Goal: Task Accomplishment & Management: Use online tool/utility

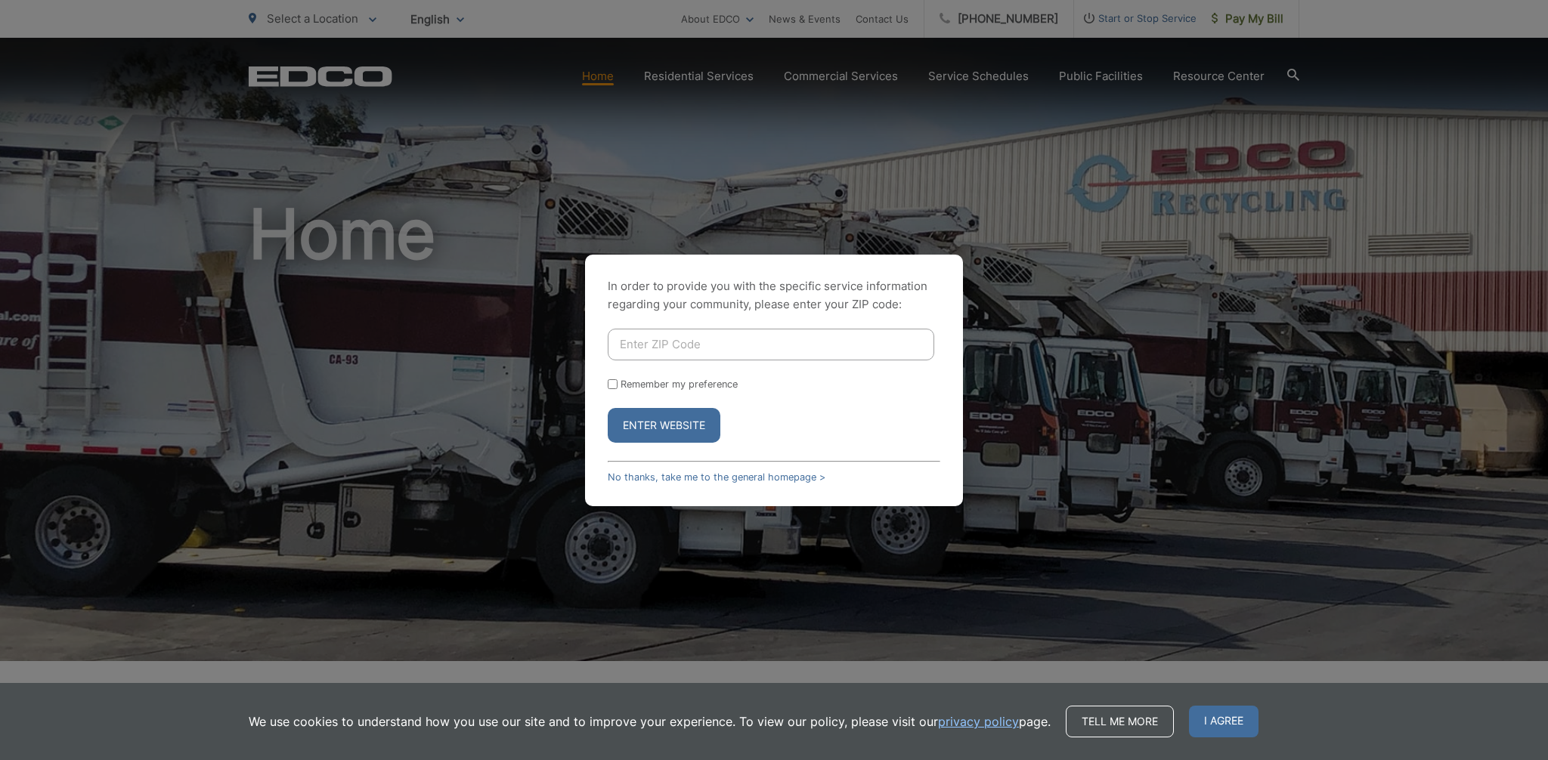
click at [678, 391] on form "Remember my preference Enter Website" at bounding box center [774, 386] width 333 height 114
click at [675, 348] on input "Enter ZIP Code" at bounding box center [771, 345] width 327 height 32
type input "92067"
click at [614, 387] on input "Remember my preference" at bounding box center [613, 384] width 10 height 10
checkbox input "true"
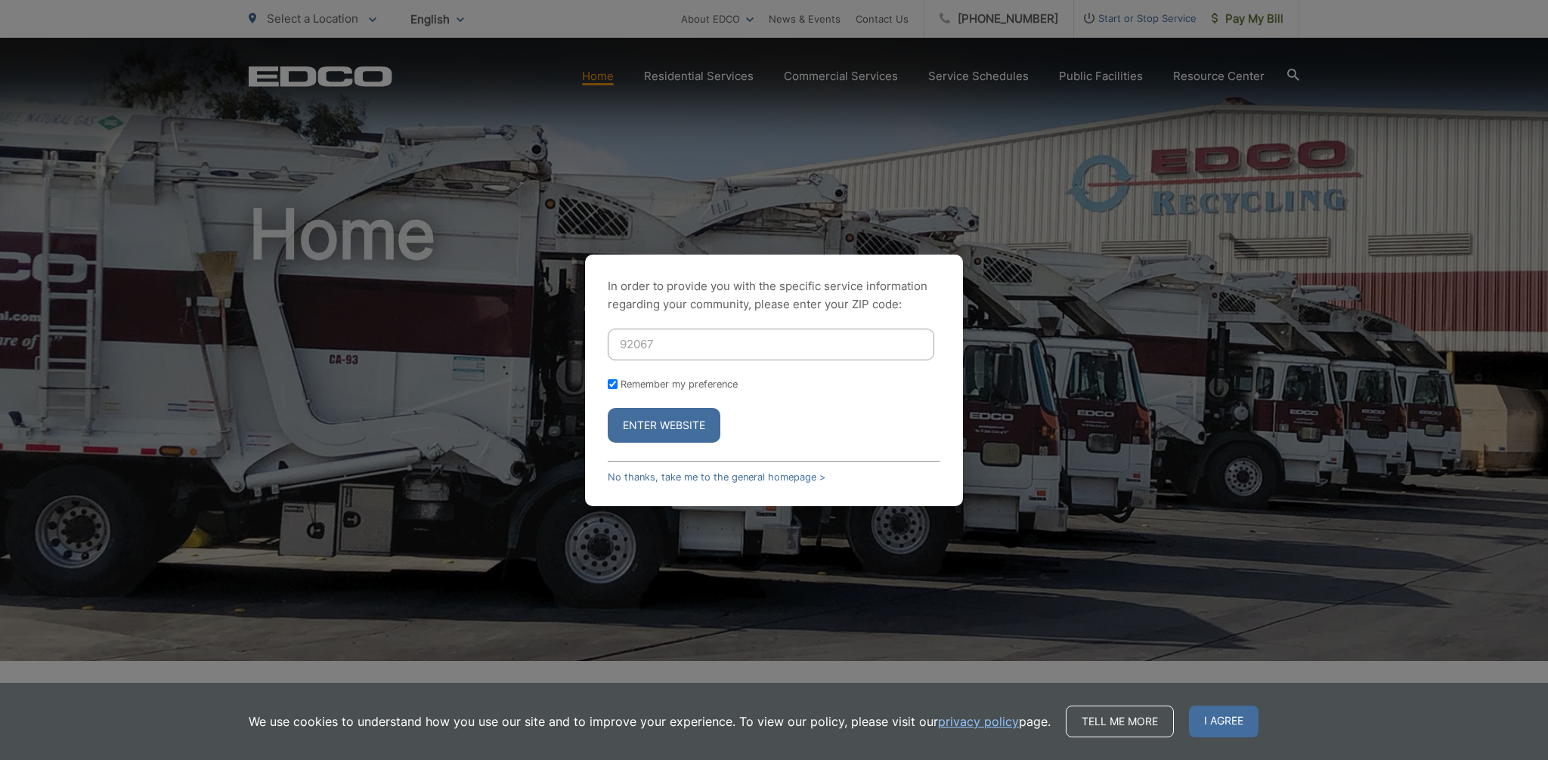
click at [630, 410] on button "Enter Website" at bounding box center [664, 425] width 113 height 35
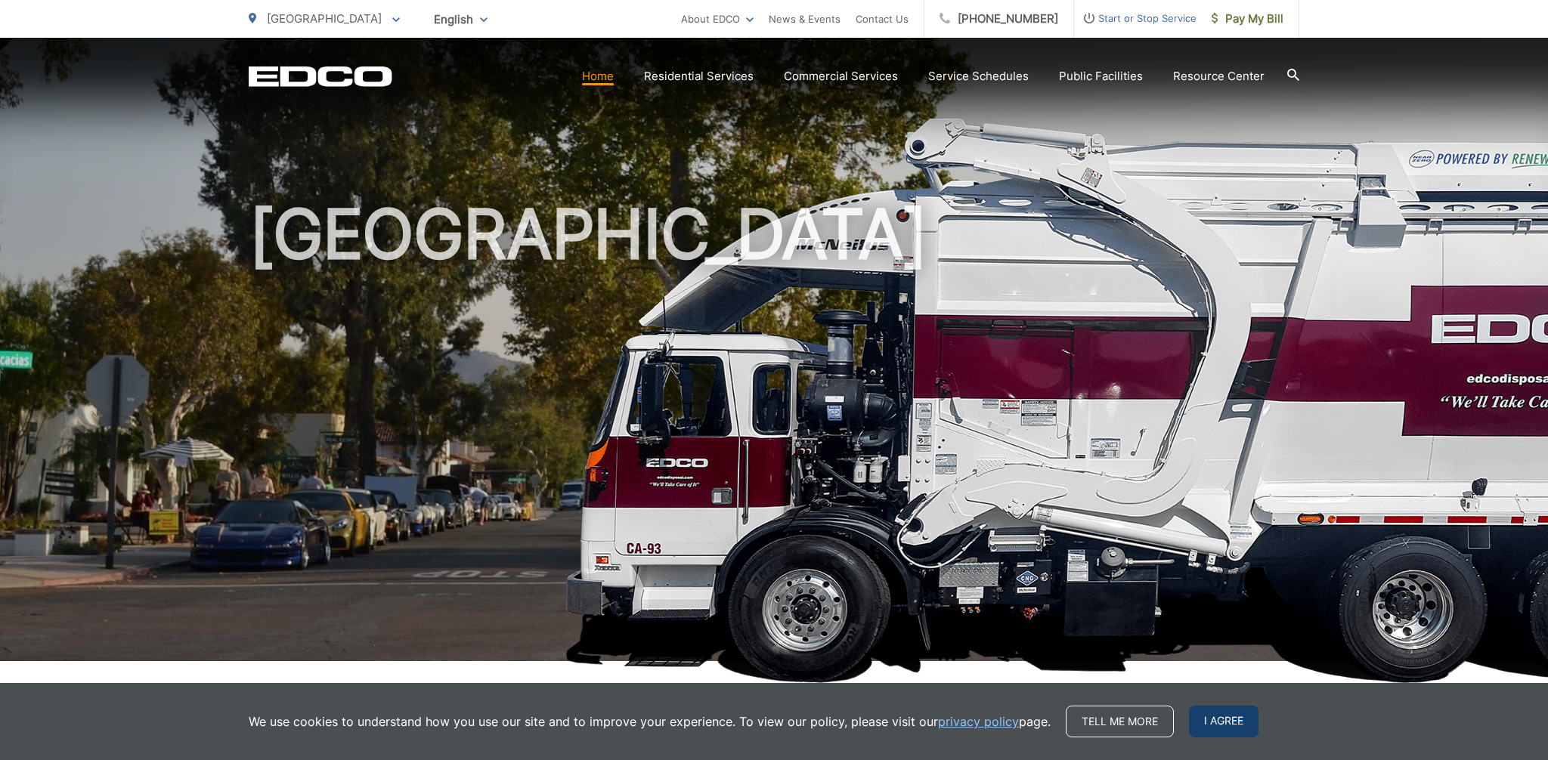
click at [1209, 716] on span "I agree" at bounding box center [1224, 722] width 70 height 32
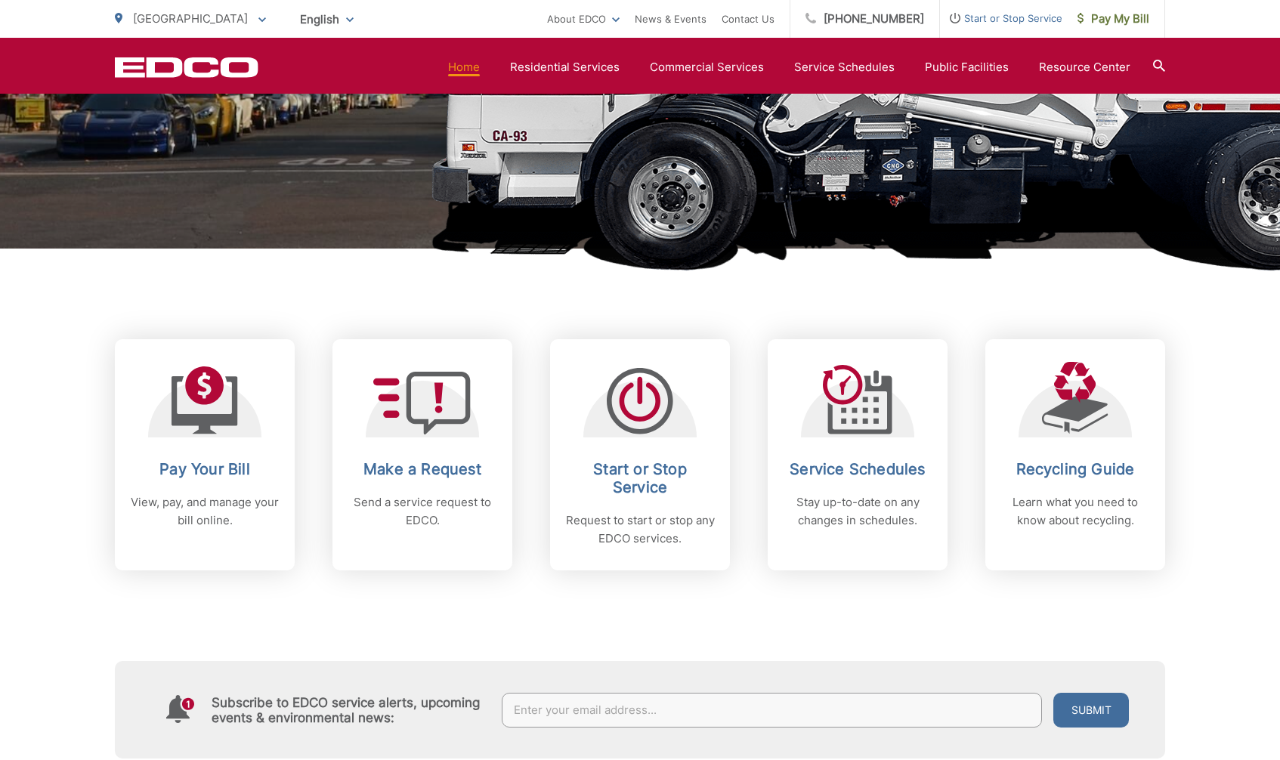
scroll to position [466, 0]
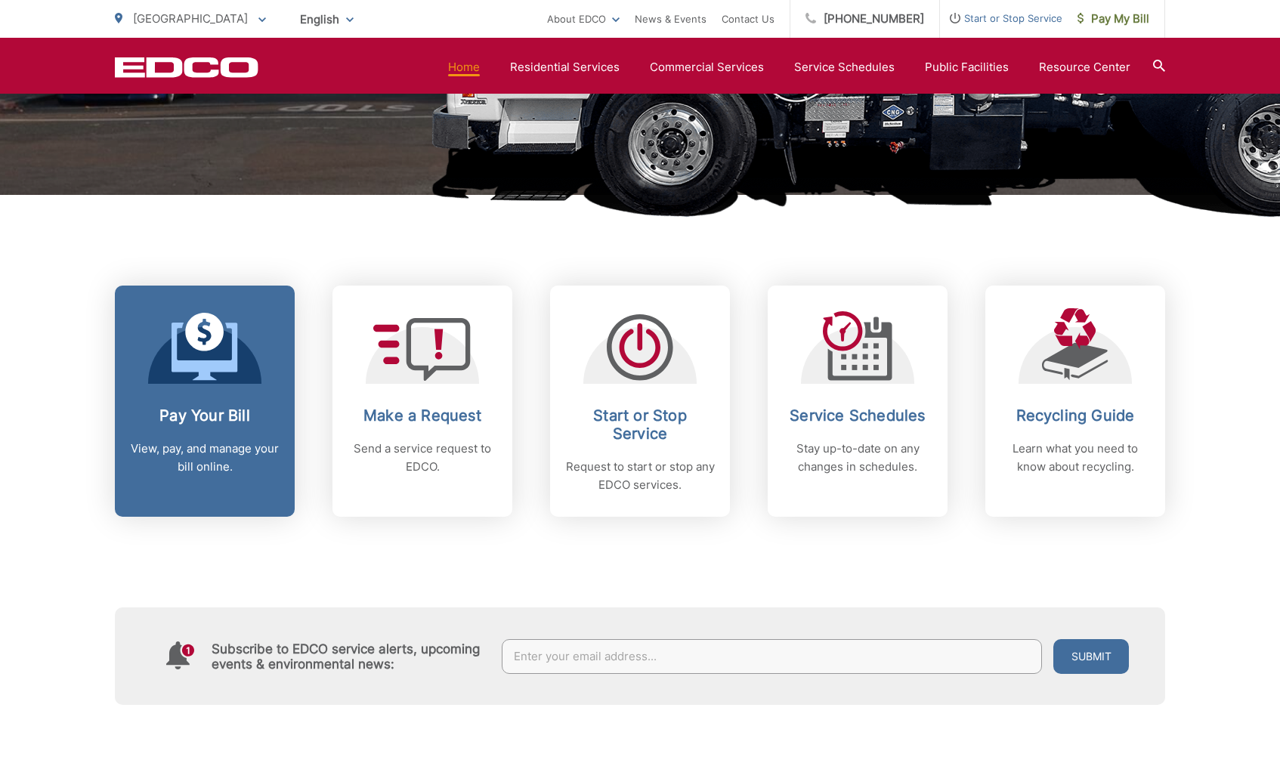
click at [225, 436] on div "Pay Your Bill View, pay, and manage your bill online." at bounding box center [205, 442] width 150 height 70
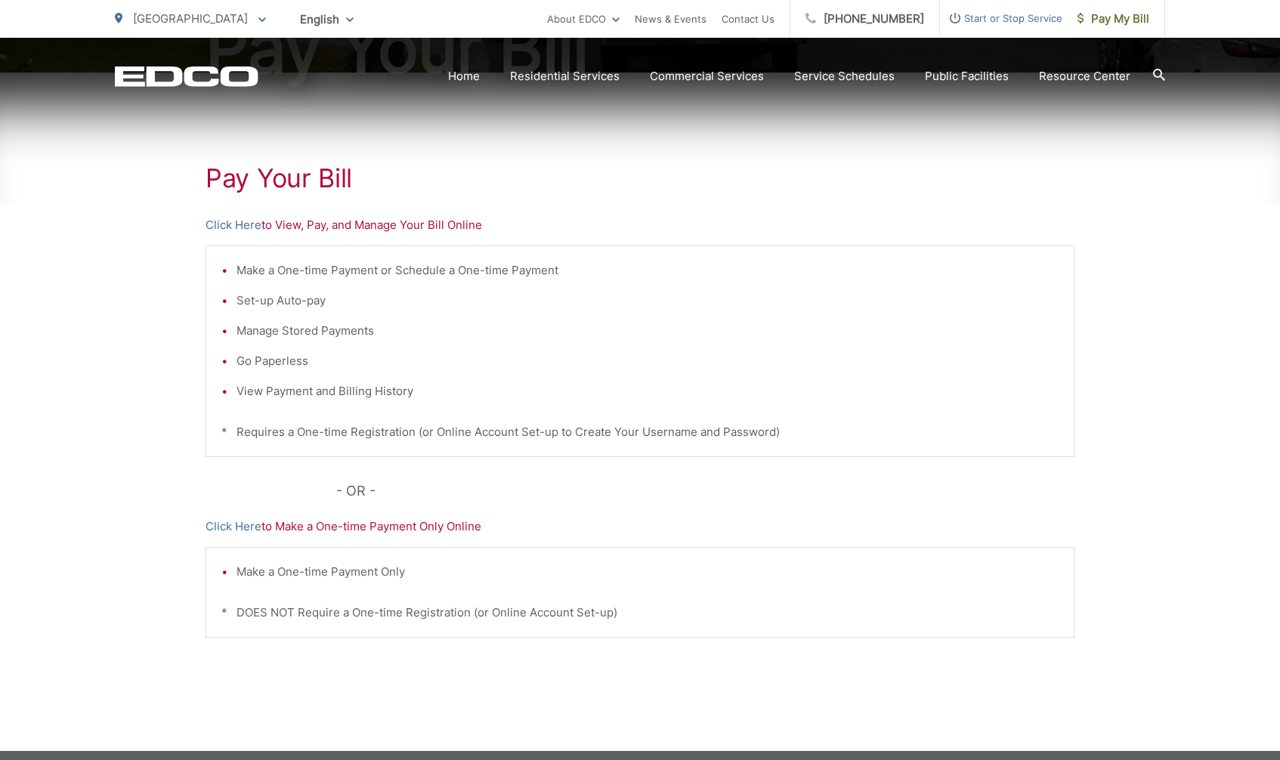
scroll to position [314, 0]
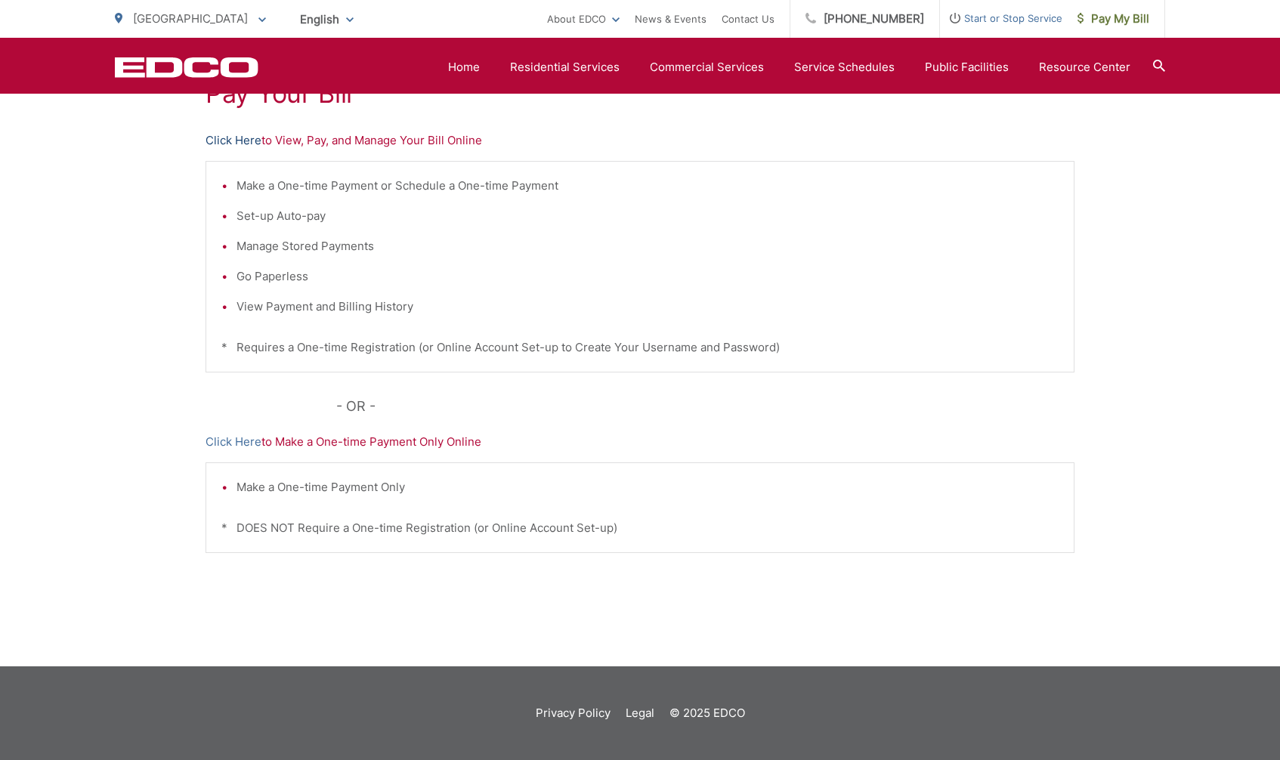
click at [220, 138] on link "Click Here" at bounding box center [234, 141] width 56 height 18
